Goal: Communication & Community: Answer question/provide support

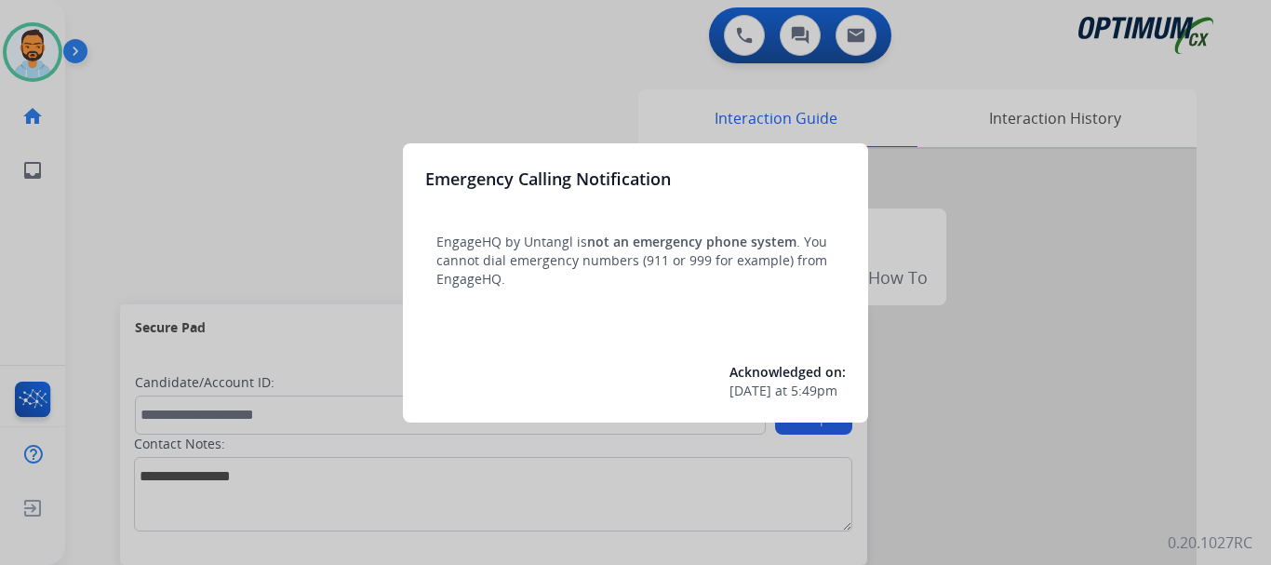
click at [169, 169] on div at bounding box center [635, 282] width 1271 height 565
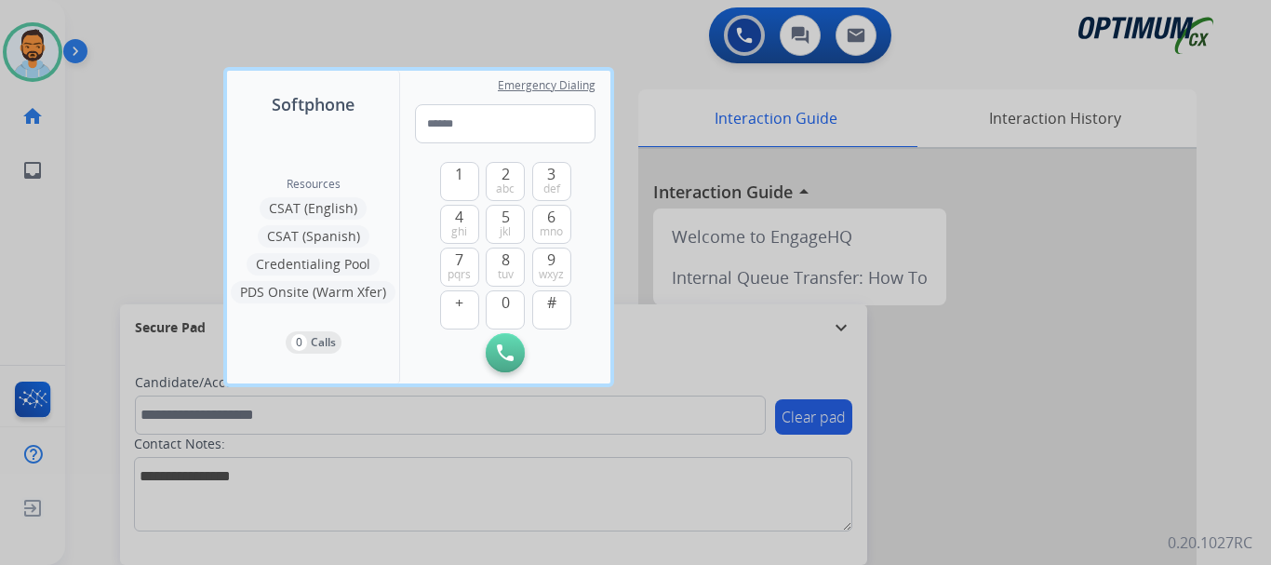
click at [141, 184] on div at bounding box center [635, 282] width 1271 height 565
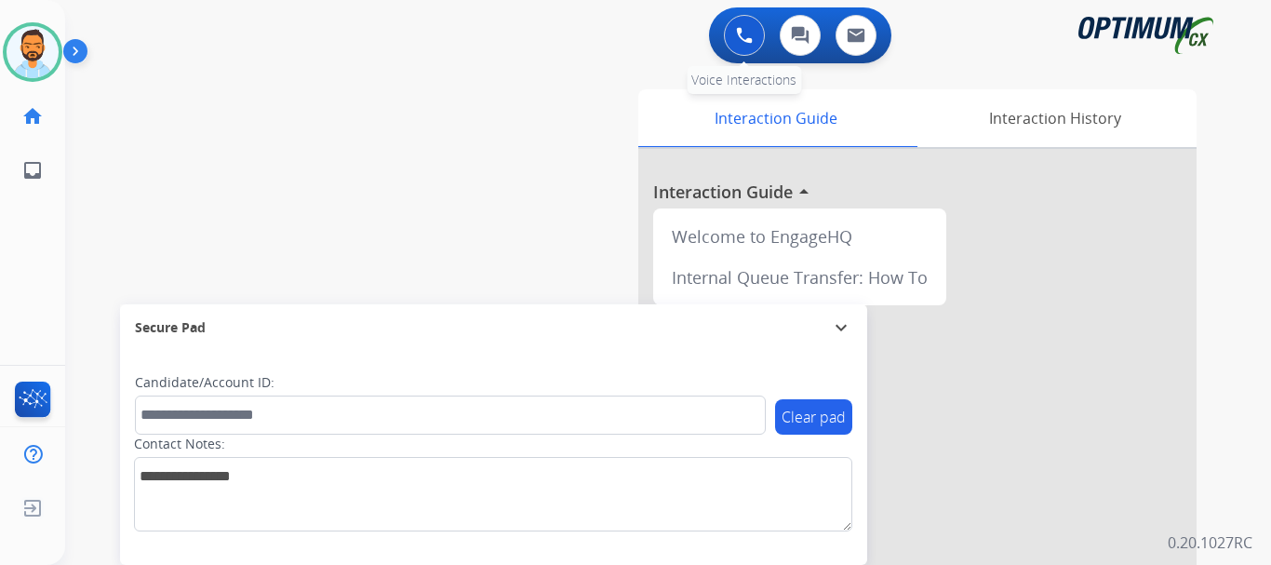
click at [731, 32] on button at bounding box center [744, 35] width 41 height 41
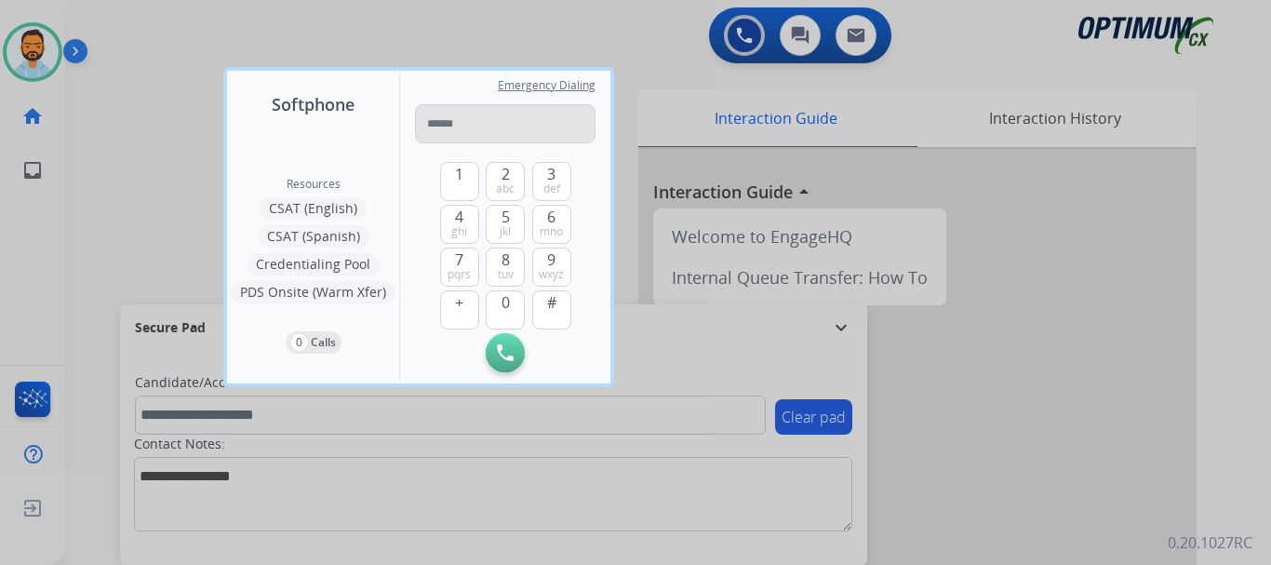
type input "**********"
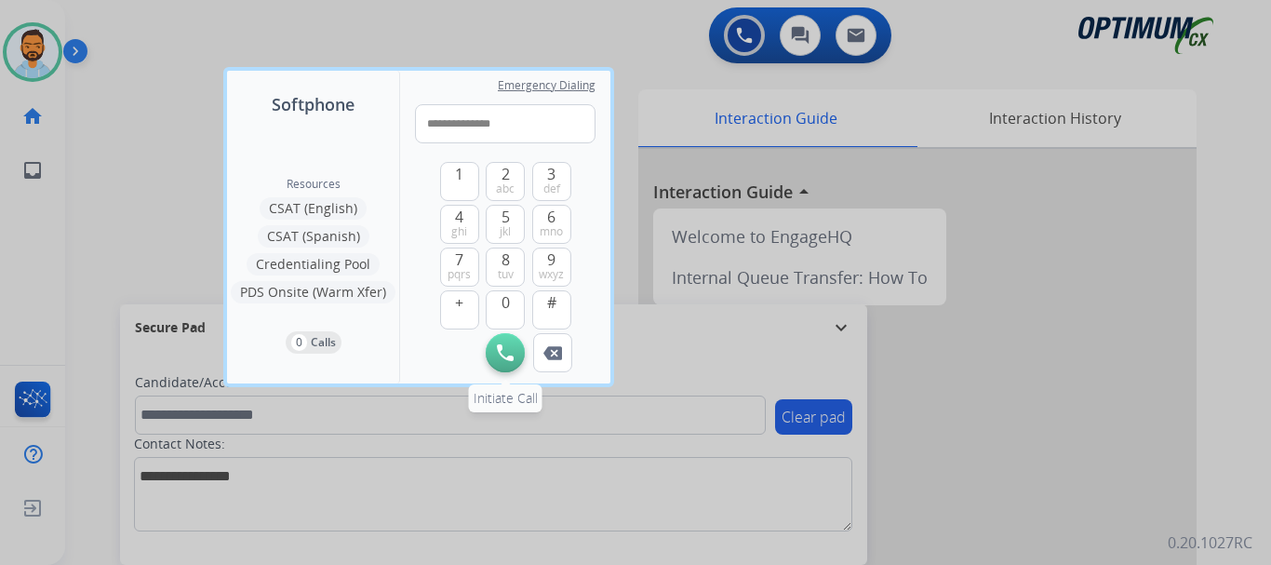
click at [503, 352] on img at bounding box center [505, 352] width 17 height 17
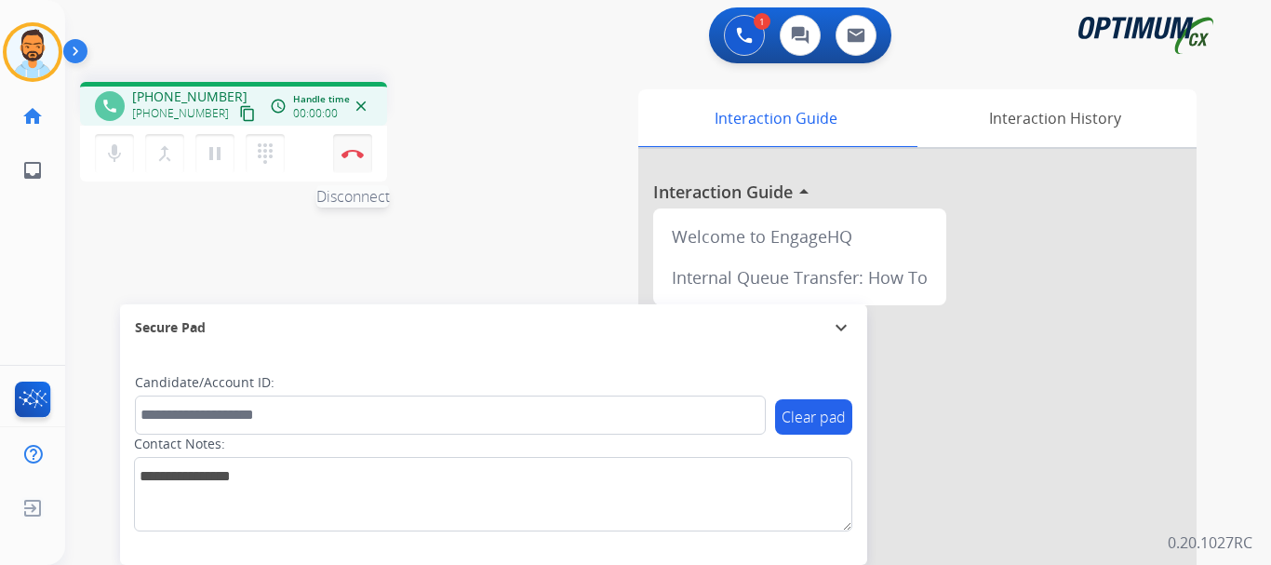
click at [355, 154] on img at bounding box center [352, 153] width 22 height 9
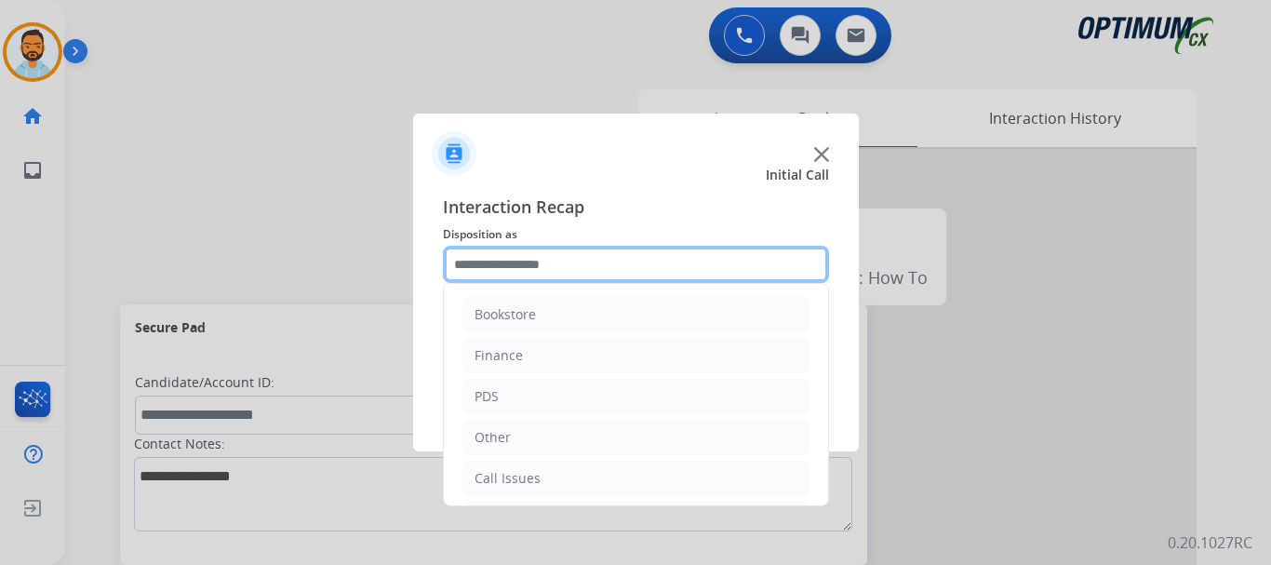
click at [546, 263] on input "text" at bounding box center [636, 264] width 386 height 37
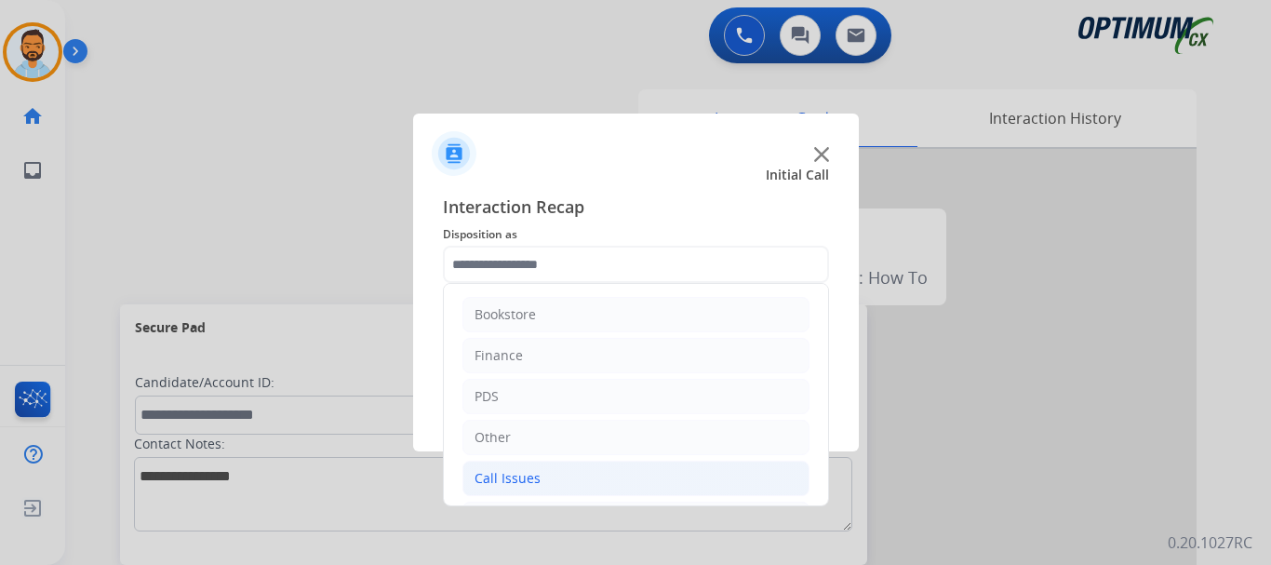
click at [549, 474] on li "Call Issues" at bounding box center [635, 478] width 347 height 35
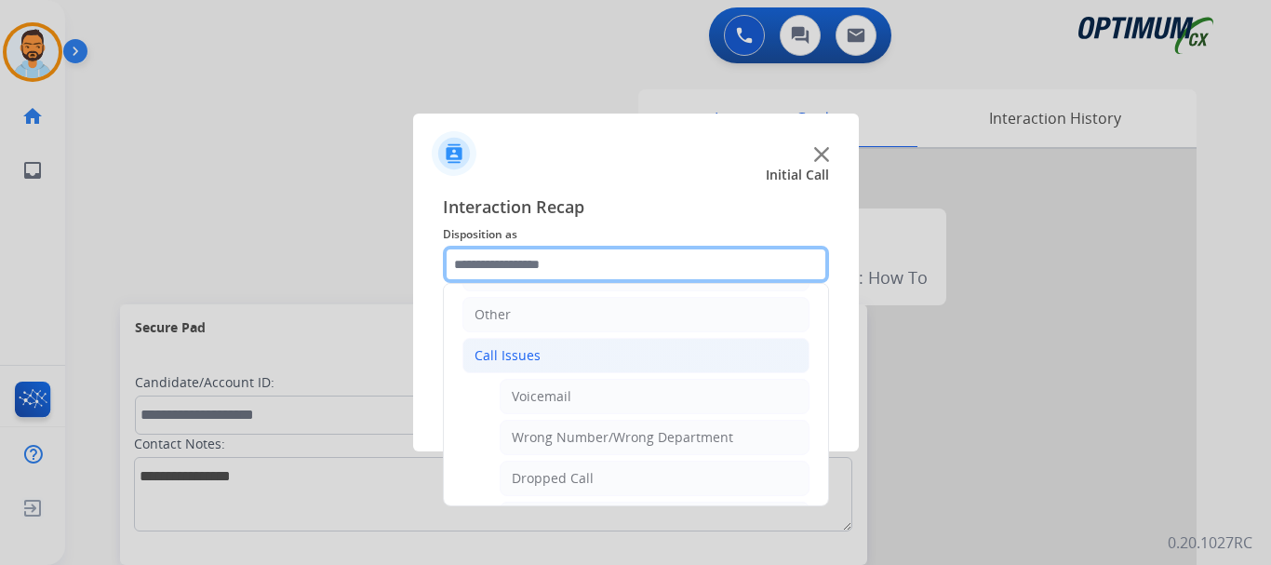
scroll to position [127, 0]
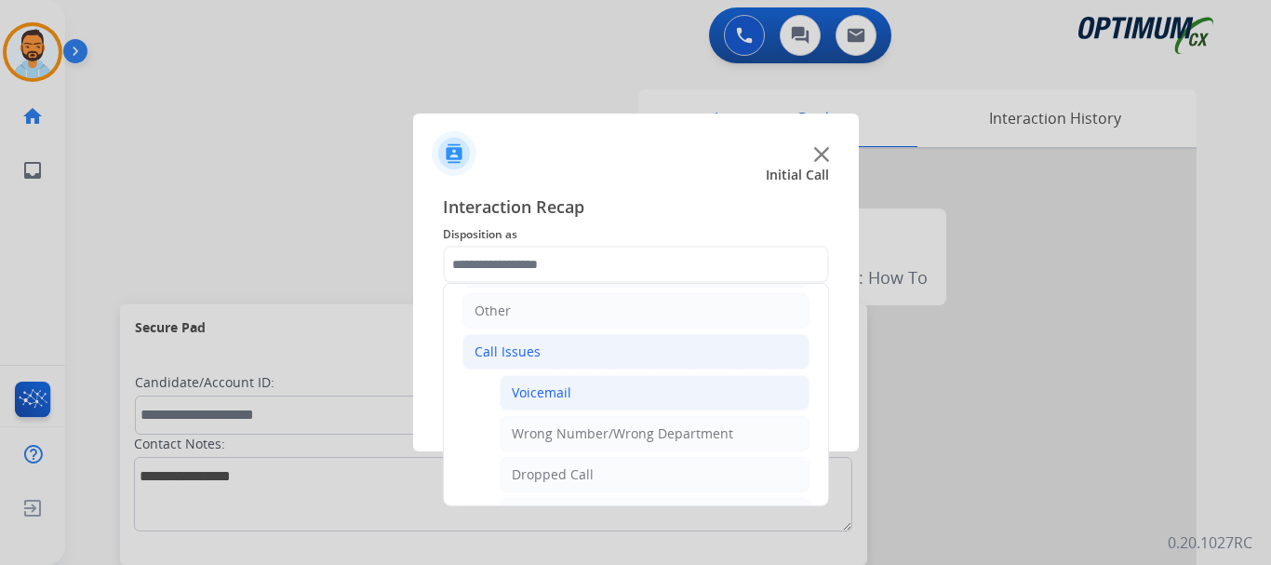
click at [610, 400] on li "Voicemail" at bounding box center [655, 392] width 310 height 35
type input "*********"
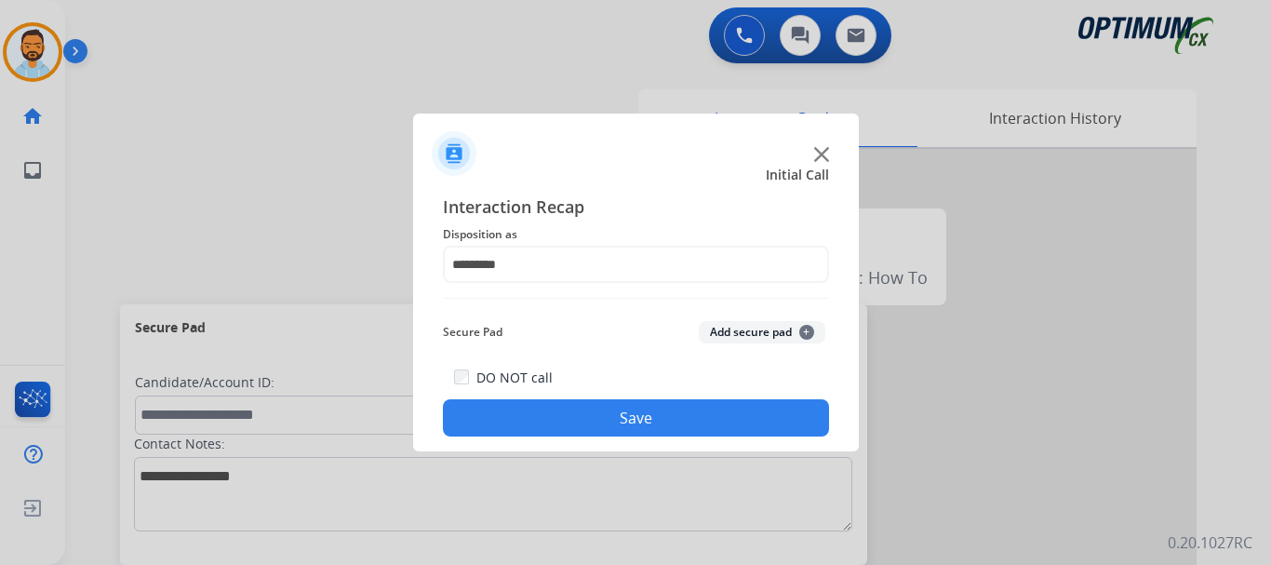
click at [593, 413] on button "Save" at bounding box center [636, 417] width 386 height 37
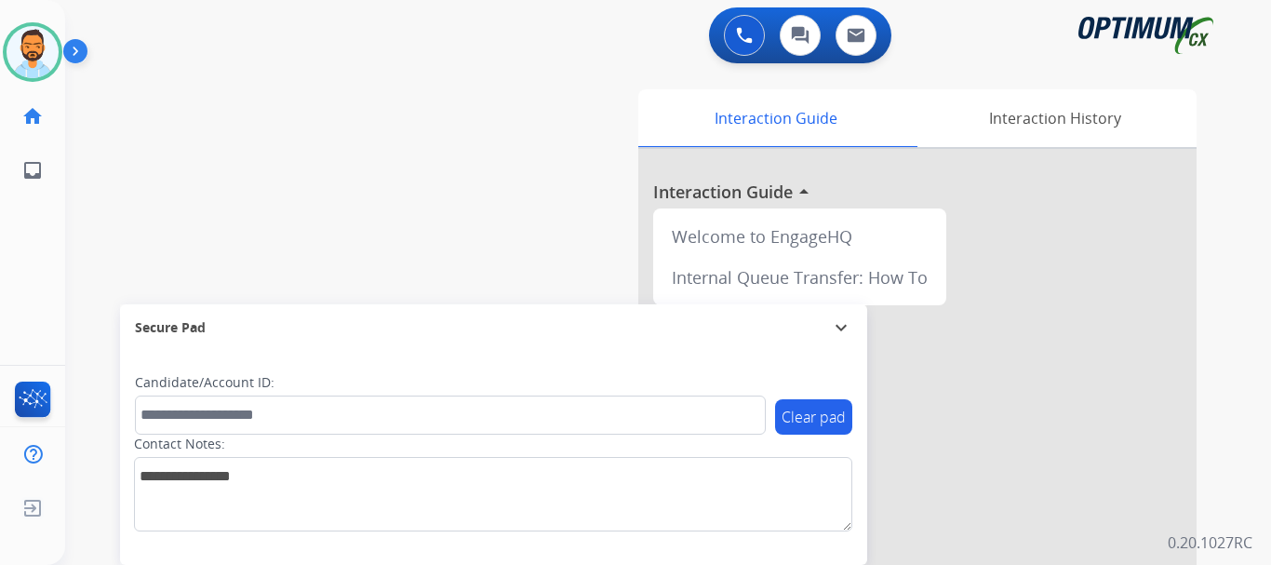
click at [78, 52] on img at bounding box center [79, 54] width 32 height 35
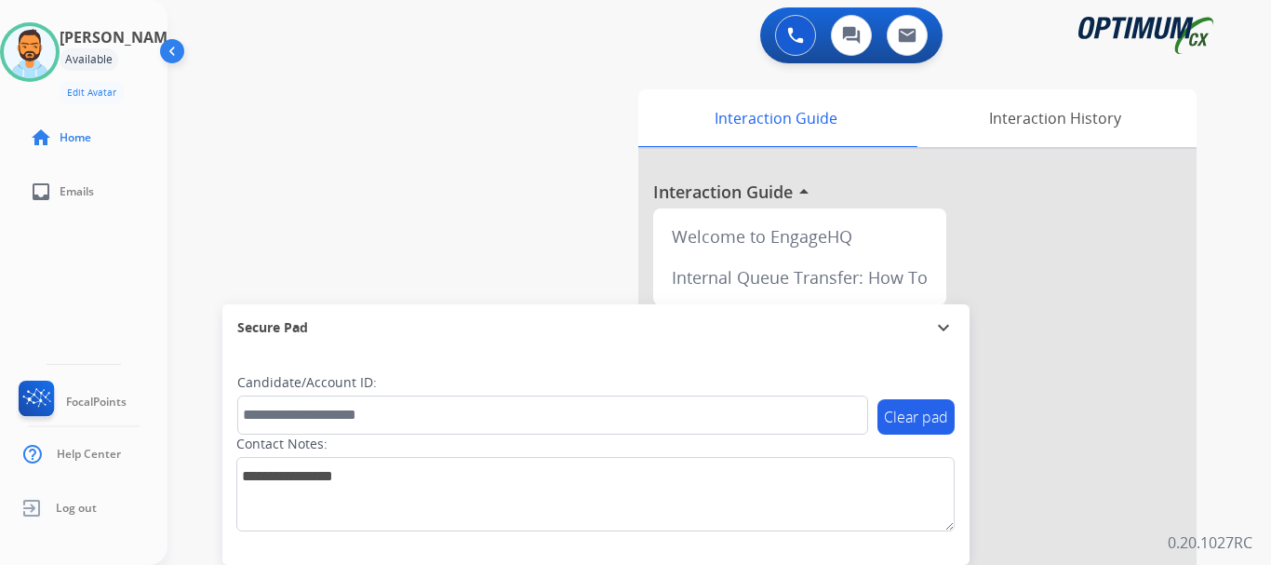
click at [342, 161] on div "swap_horiz Break voice bridge close_fullscreen Connect 3-Way Call merge_type Se…" at bounding box center [696, 455] width 1059 height 776
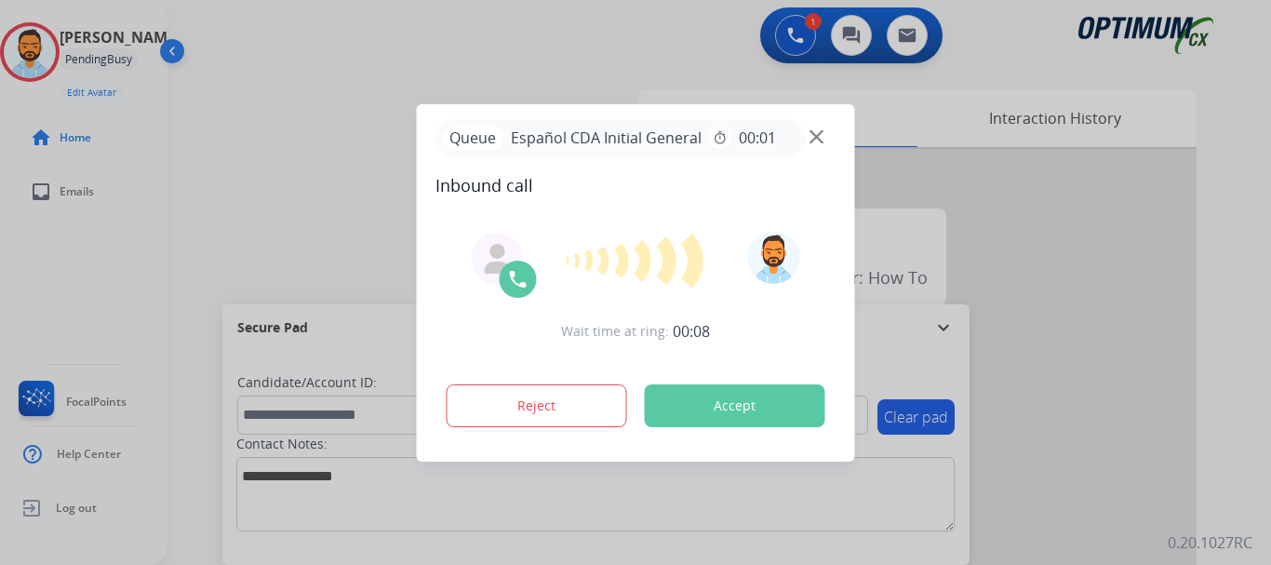
click at [702, 413] on button "Accept" at bounding box center [735, 405] width 181 height 43
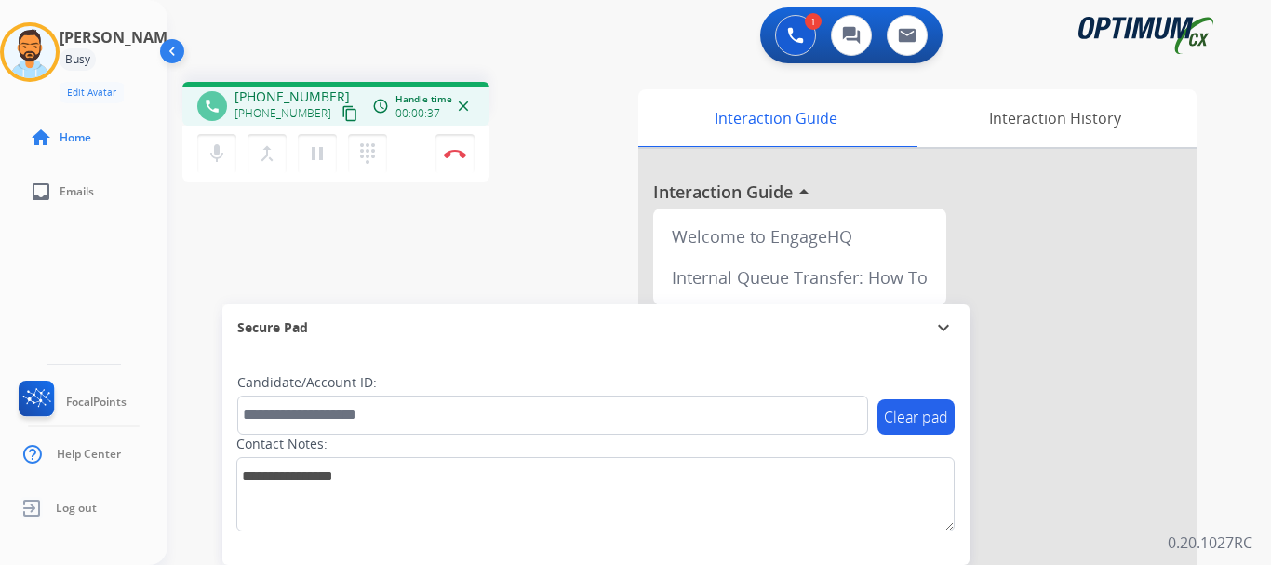
click at [341, 115] on mat-icon "content_copy" at bounding box center [349, 113] width 17 height 17
click at [315, 160] on mat-icon "pause" at bounding box center [317, 153] width 22 height 22
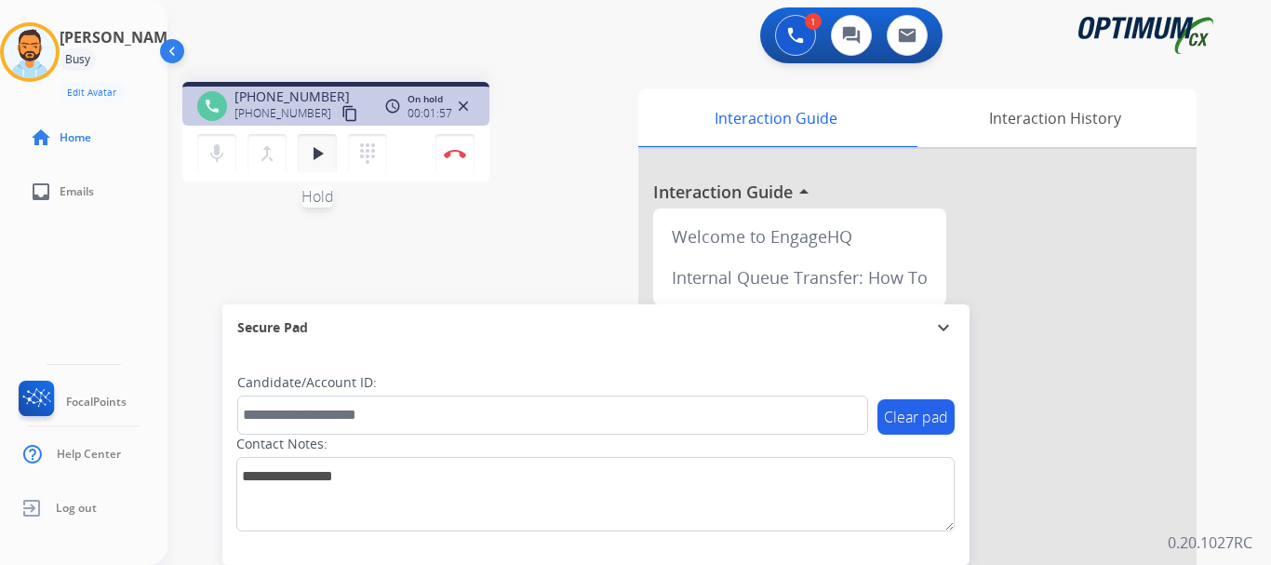
click at [313, 158] on mat-icon "play_arrow" at bounding box center [317, 153] width 22 height 22
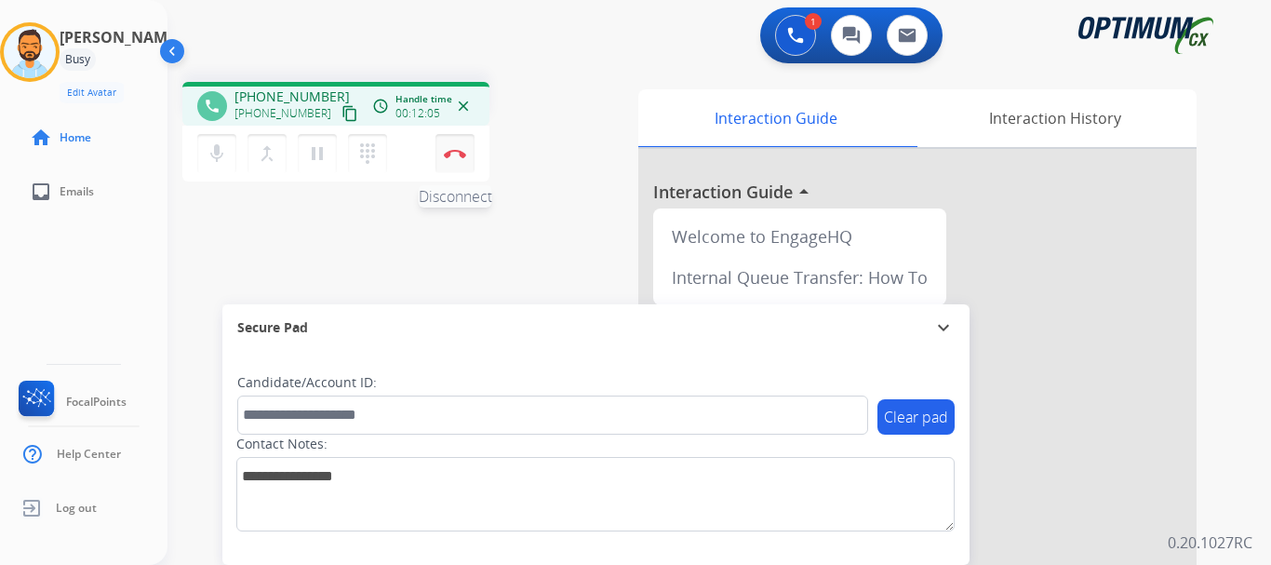
click at [458, 154] on img at bounding box center [455, 153] width 22 height 9
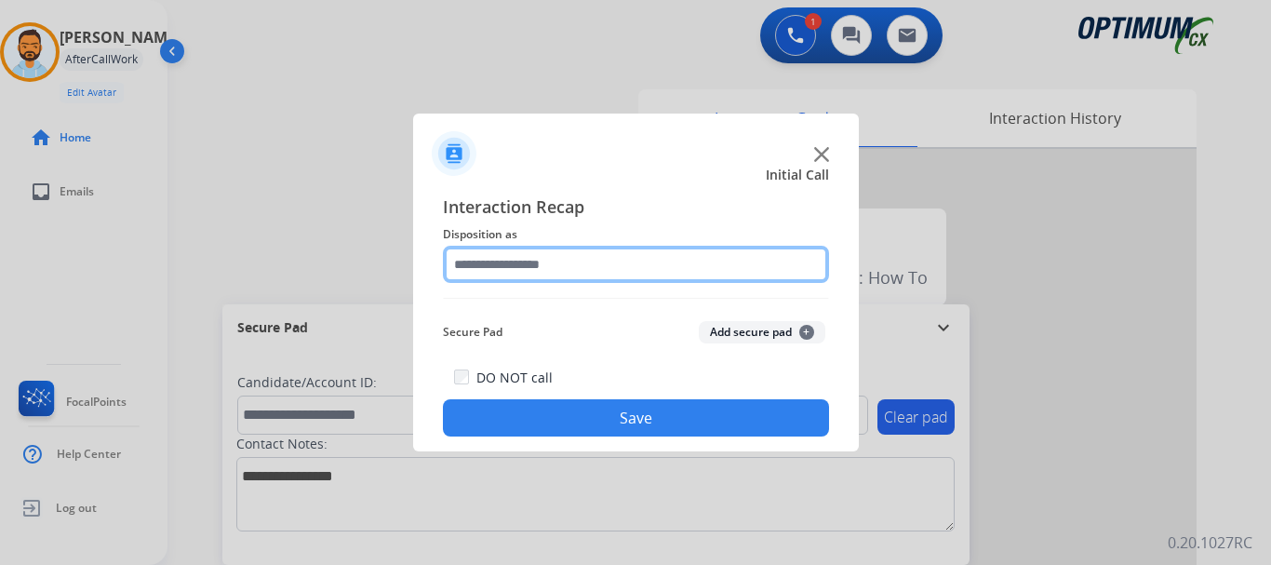
click at [541, 274] on input "text" at bounding box center [636, 264] width 386 height 37
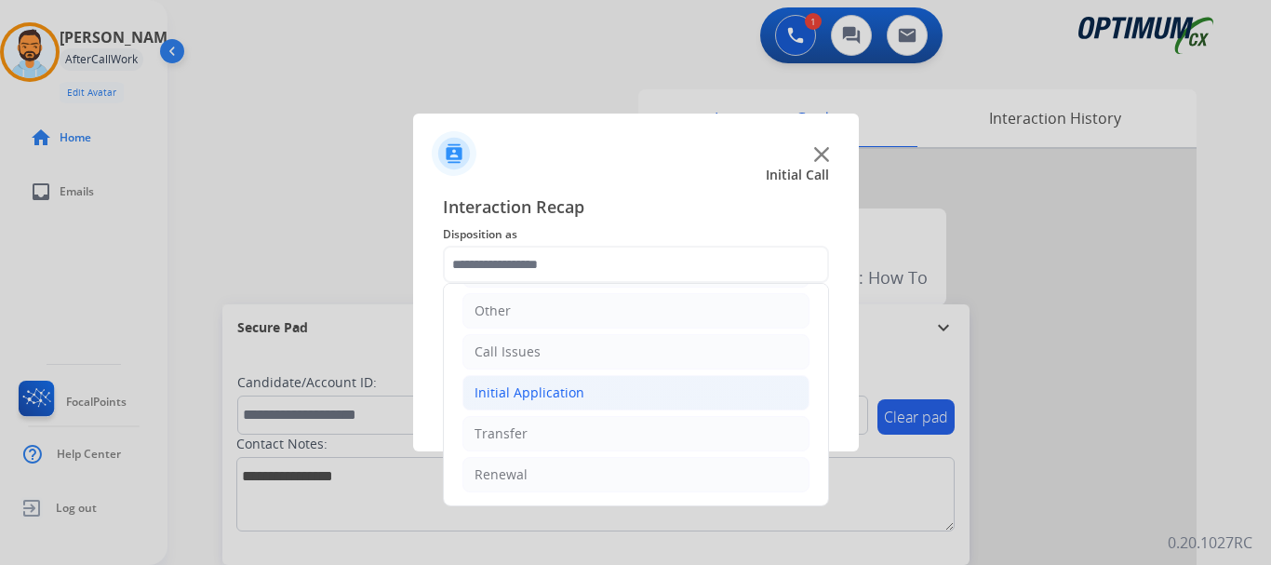
click at [582, 380] on li "Initial Application" at bounding box center [635, 392] width 347 height 35
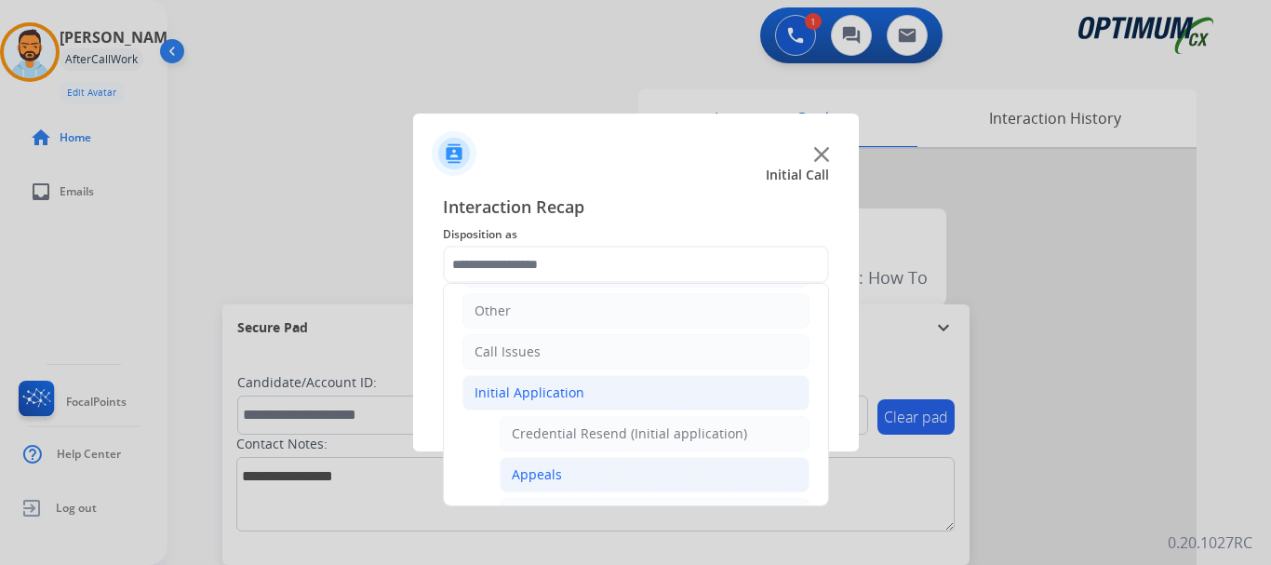
click at [564, 488] on li "Appeals" at bounding box center [655, 474] width 310 height 35
type input "*******"
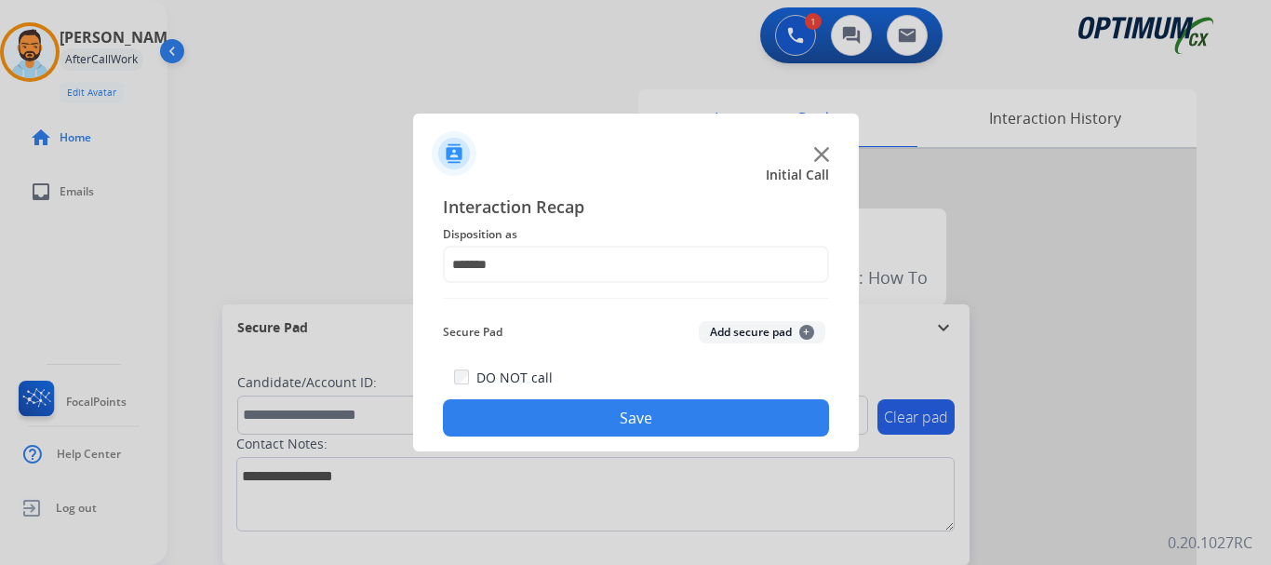
click at [622, 414] on button "Save" at bounding box center [636, 417] width 386 height 37
